Goal: Information Seeking & Learning: Check status

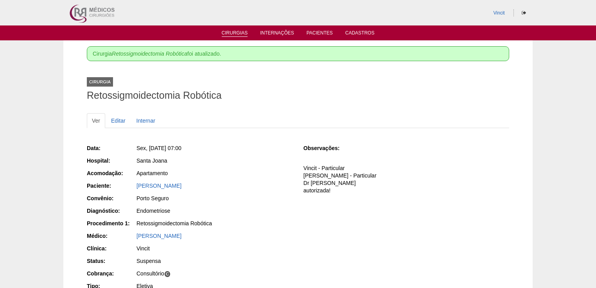
click at [227, 34] on link "Cirurgias" at bounding box center [235, 33] width 26 height 7
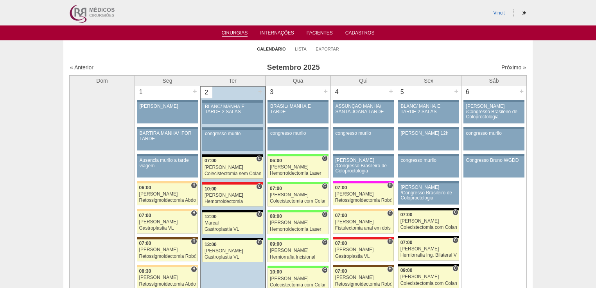
click at [80, 65] on link "« Anterior" at bounding box center [81, 67] width 23 height 6
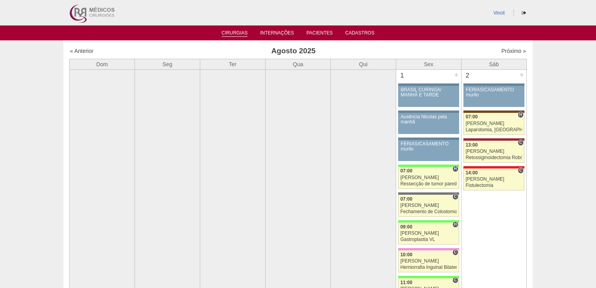
click at [235, 32] on link "Cirurgias" at bounding box center [235, 33] width 26 height 7
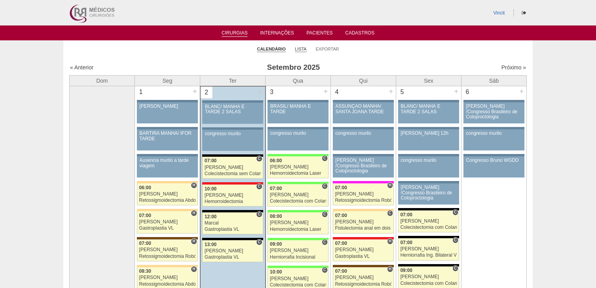
click at [298, 47] on link "Lista" at bounding box center [301, 49] width 12 height 6
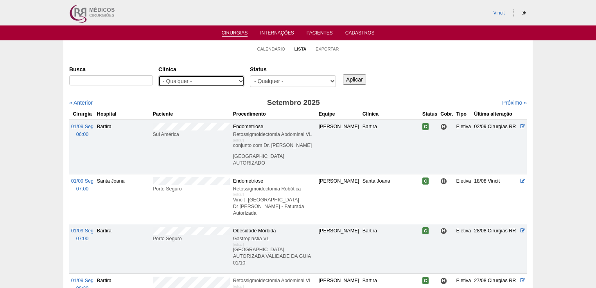
click at [239, 80] on select "- Qualquer - 6R Alphaville Assunção Bartira Brasil Christovão da Gama Cruz Azul…" at bounding box center [201, 81] width 86 height 12
select select "23"
click at [158, 75] on select "- Qualquer - 6R Alphaville Assunção Bartira Brasil Christovão da Gama Cruz Azul…" at bounding box center [201, 81] width 86 height 12
click at [352, 78] on input "Aplicar" at bounding box center [354, 79] width 23 height 10
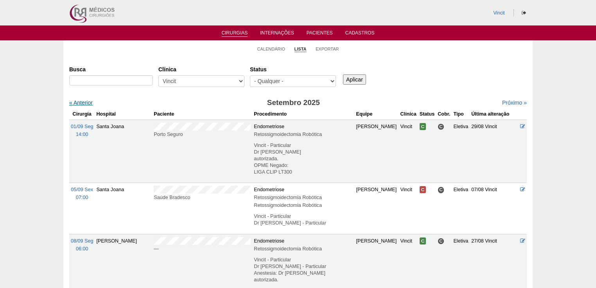
click at [77, 103] on link "« Anterior" at bounding box center [80, 102] width 23 height 6
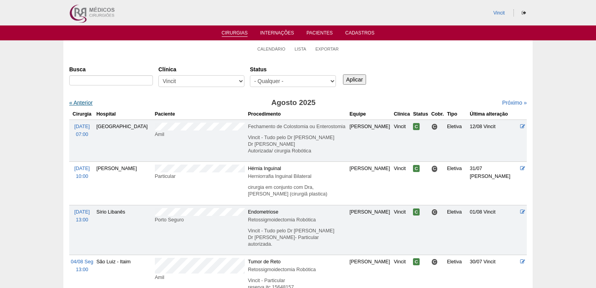
click at [78, 102] on link "« Anterior" at bounding box center [80, 102] width 23 height 6
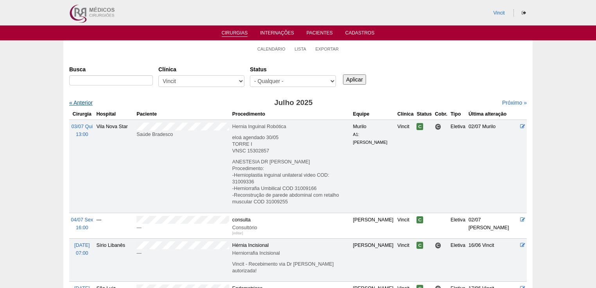
click at [83, 101] on link "« Anterior" at bounding box center [80, 102] width 23 height 6
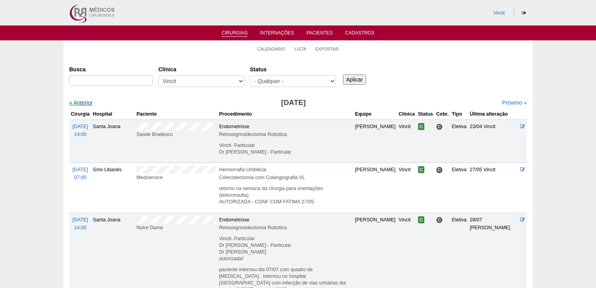
click at [85, 102] on link "« Anterior" at bounding box center [80, 102] width 23 height 6
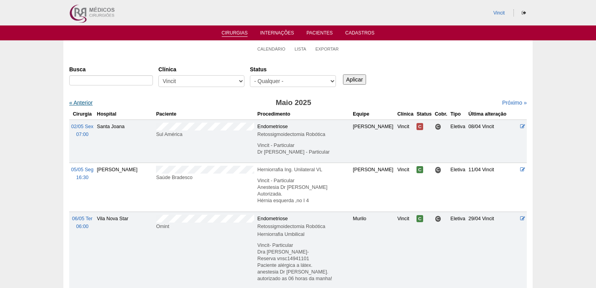
click at [83, 104] on link "« Anterior" at bounding box center [80, 102] width 23 height 6
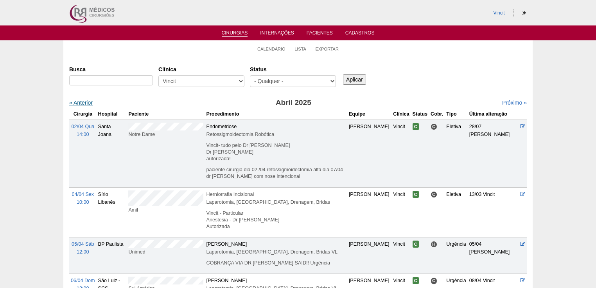
click at [77, 102] on link "« Anterior" at bounding box center [80, 102] width 23 height 6
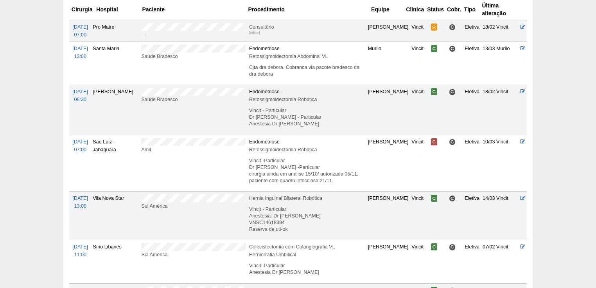
scroll to position [76, 0]
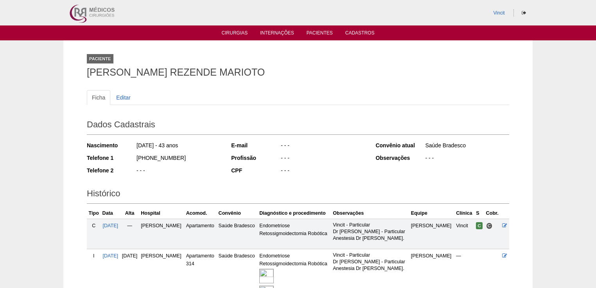
scroll to position [99, 0]
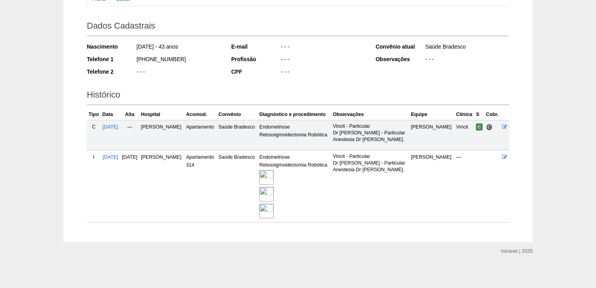
click at [274, 175] on img at bounding box center [266, 177] width 14 height 14
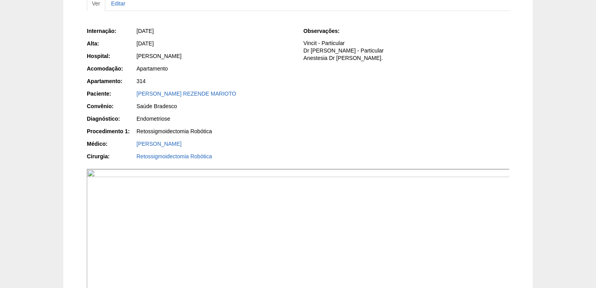
scroll to position [63, 0]
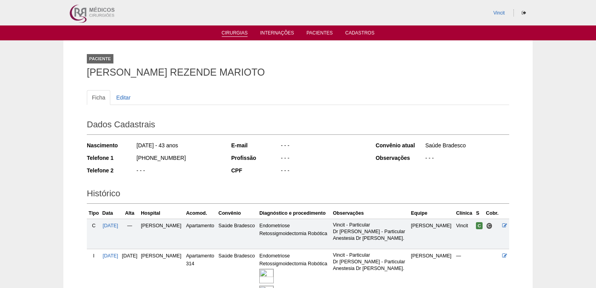
click at [230, 33] on link "Cirurgias" at bounding box center [235, 33] width 26 height 7
